Goal: Find contact information: Find contact information

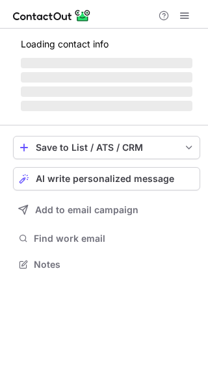
scroll to position [272, 208]
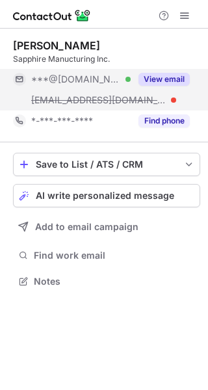
click at [159, 77] on button "View email" at bounding box center [163, 79] width 51 height 13
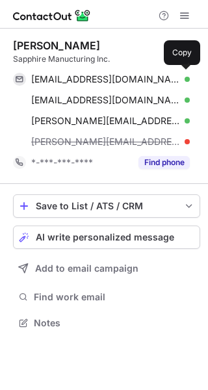
scroll to position [313, 208]
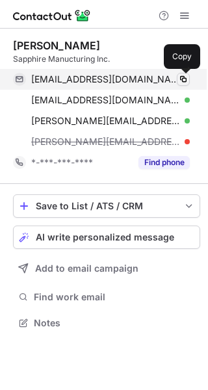
click at [184, 78] on span at bounding box center [183, 79] width 10 height 10
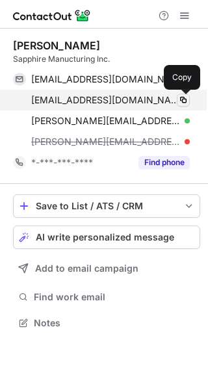
click at [179, 97] on span at bounding box center [183, 100] width 10 height 10
